Goal: Use online tool/utility: Utilize a website feature to perform a specific function

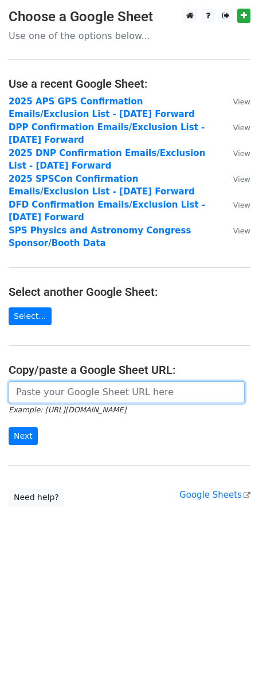
click at [91, 396] on input "url" at bounding box center [127, 392] width 236 height 22
paste input "https://docs.google.com/spreadsheets/d/18iWvuY1Uw7xvd_fRj7dLYN2nNn_KzxuOXH5gyrG…"
type input "https://docs.google.com/spreadsheets/d/18iWvuY1Uw7xvd_fRj7dLYN2nNn_KzxuOXH5gyrG…"
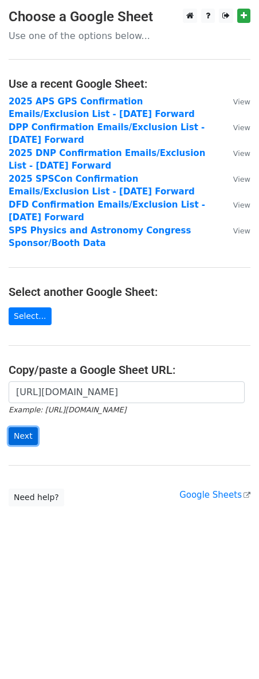
click at [16, 437] on input "Next" at bounding box center [23, 436] width 29 height 18
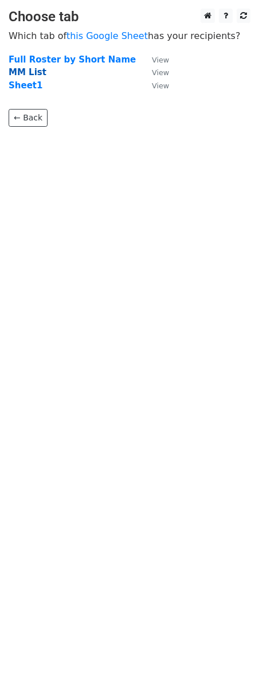
click at [23, 69] on strong "MM List" at bounding box center [28, 72] width 38 height 10
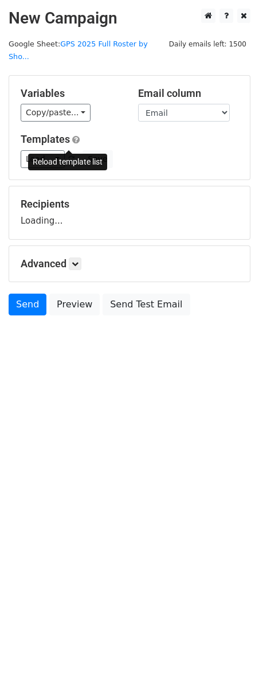
click at [68, 156] on span at bounding box center [71, 159] width 6 height 7
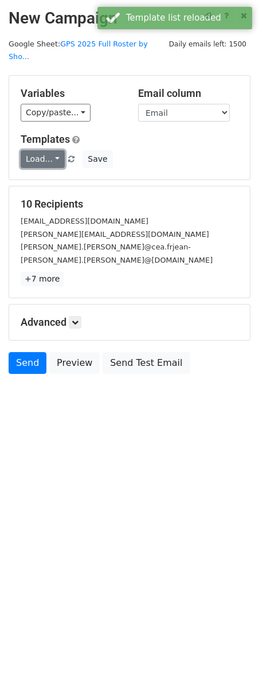
click at [52, 150] on link "Load..." at bounding box center [43, 159] width 44 height 18
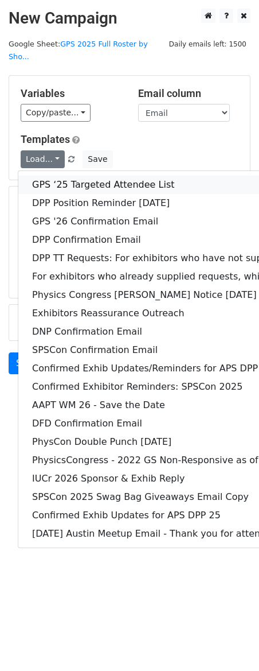
click at [103, 176] on link "GPS ‘25 Targeted Attendee List" at bounding box center [221, 185] width 406 height 18
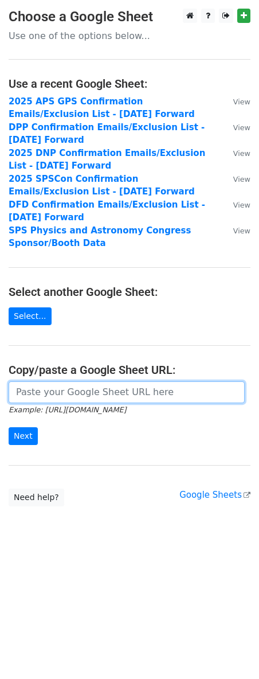
click at [66, 397] on input "url" at bounding box center [127, 392] width 236 height 22
paste input "https://docs.google.com/spreadsheets/d/18iWvuY1Uw7xvd_fRj7dLYN2nNn_KzxuOXH5gyrG…"
type input "https://docs.google.com/spreadsheets/d/18iWvuY1Uw7xvd_fRj7dLYN2nNn_KzxuOXH5gyrG…"
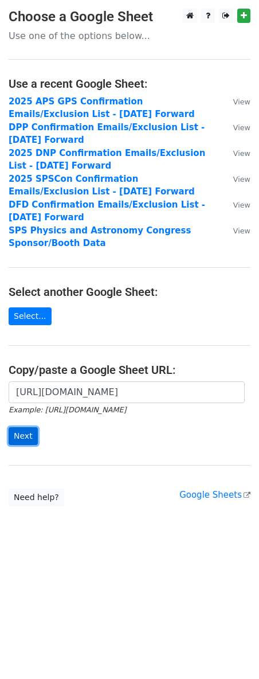
click at [22, 445] on input "Next" at bounding box center [23, 436] width 29 height 18
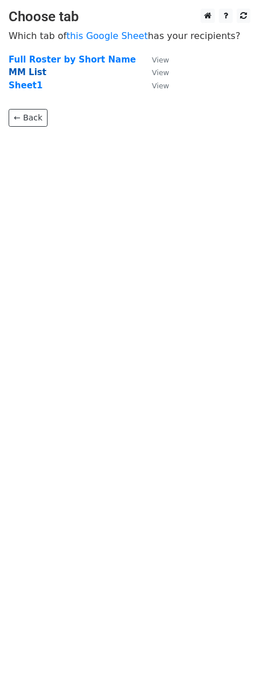
click at [21, 68] on strong "MM List" at bounding box center [28, 72] width 38 height 10
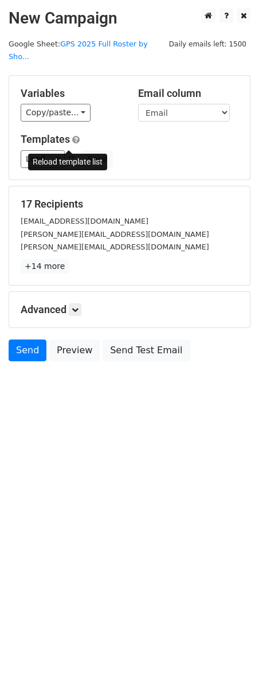
click at [68, 156] on span at bounding box center [71, 159] width 6 height 7
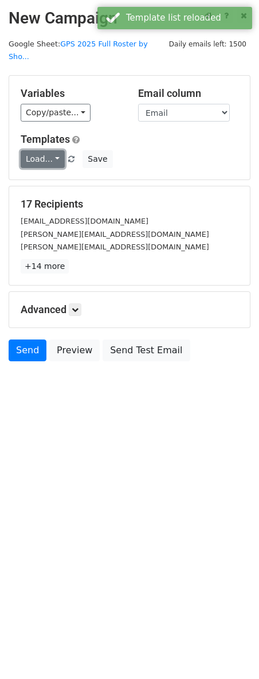
click at [55, 150] on link "Load..." at bounding box center [43, 159] width 44 height 18
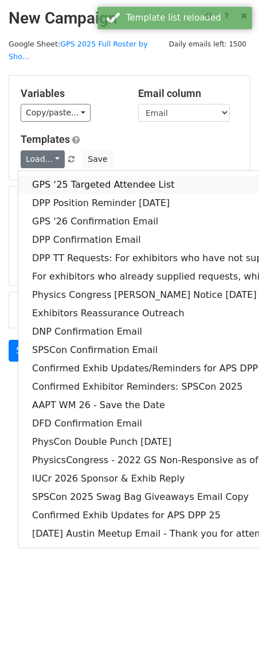
click at [80, 176] on link "GPS ‘25 Targeted Attendee List" at bounding box center [221, 185] width 406 height 18
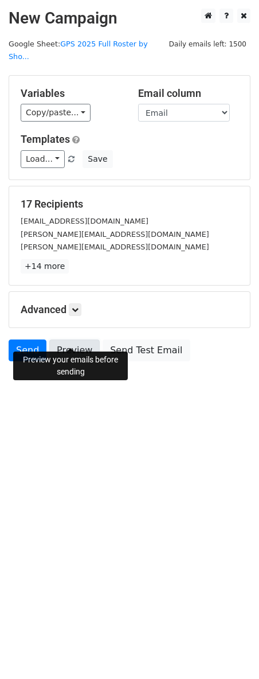
click at [73, 340] on link "Preview" at bounding box center [74, 351] width 50 height 22
click at [83, 340] on link "Preview" at bounding box center [74, 351] width 50 height 22
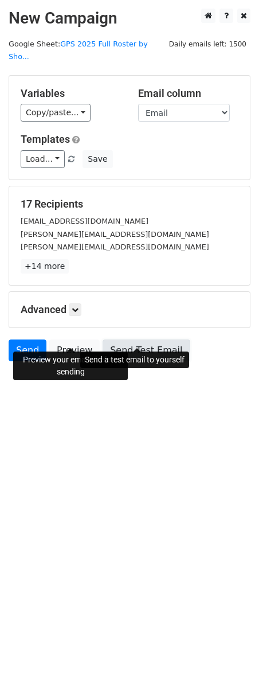
click at [146, 340] on link "Send Test Email" at bounding box center [146, 351] width 87 height 22
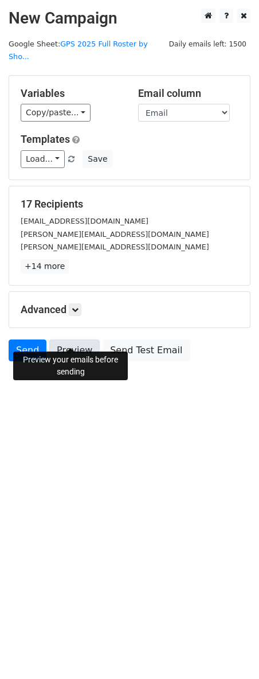
click at [81, 340] on link "Preview" at bounding box center [74, 351] width 50 height 22
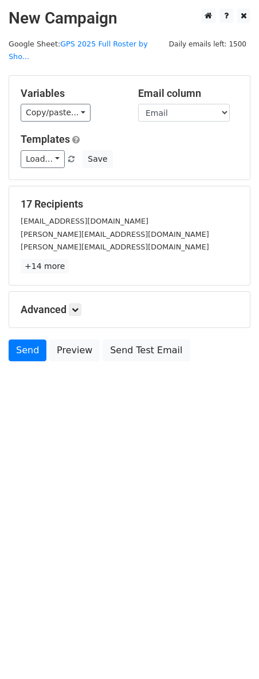
click at [73, 481] on html "New Campaign Daily emails left: 1500 Google Sheet: GPS 2025 Full Roster by Sho.…" at bounding box center [129, 339] width 259 height 679
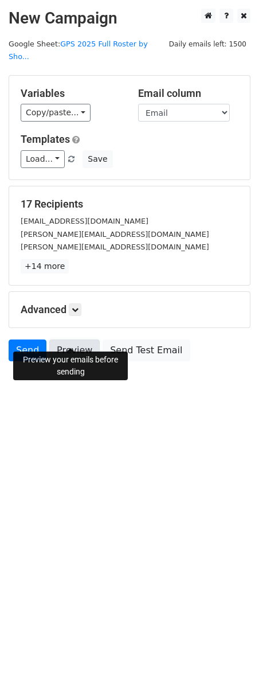
click at [75, 341] on link "Preview" at bounding box center [74, 351] width 50 height 22
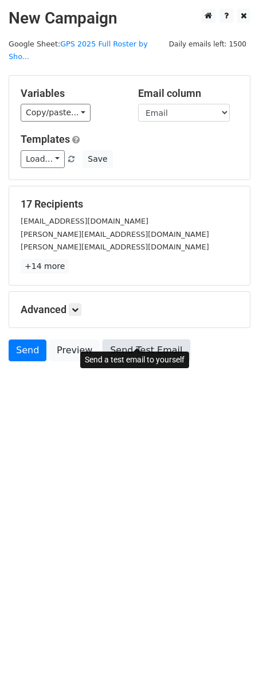
click at [137, 340] on link "Send Test Email" at bounding box center [146, 351] width 87 height 22
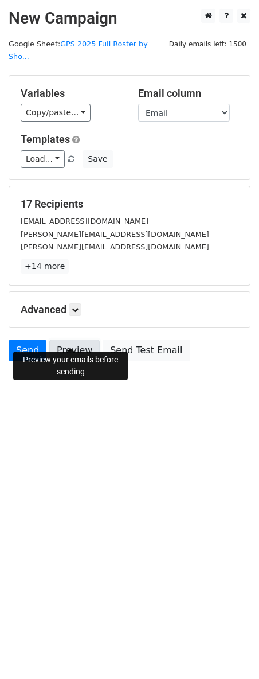
click at [84, 340] on link "Preview" at bounding box center [74, 351] width 50 height 22
